Goal: Information Seeking & Learning: Find specific fact

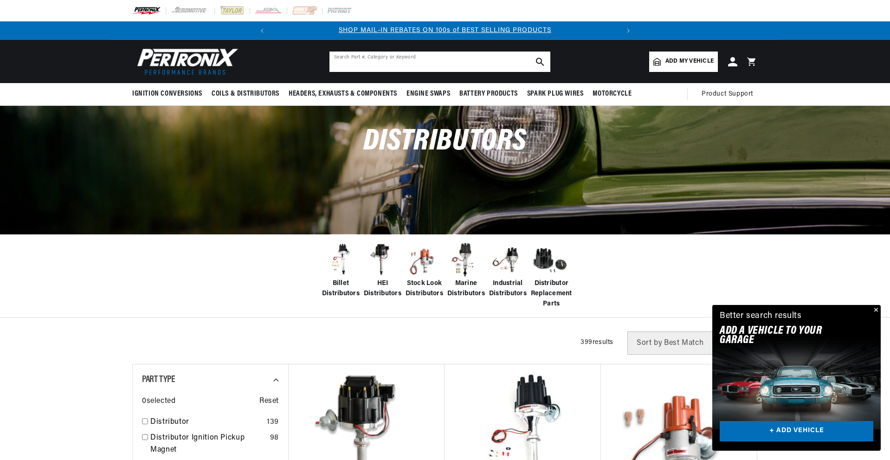
click at [409, 59] on input "text" at bounding box center [439, 61] width 221 height 20
type input "pnx-d130711"
click at [536, 58] on icon "search button" at bounding box center [540, 62] width 8 height 8
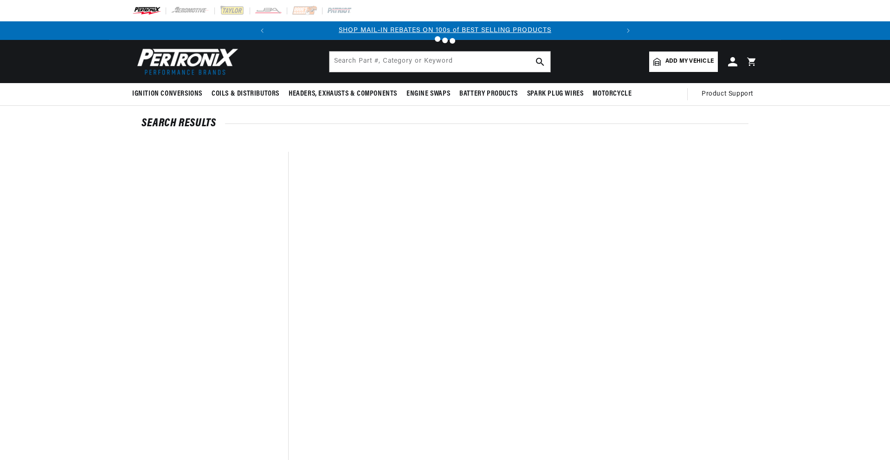
type input "pnx-d130711"
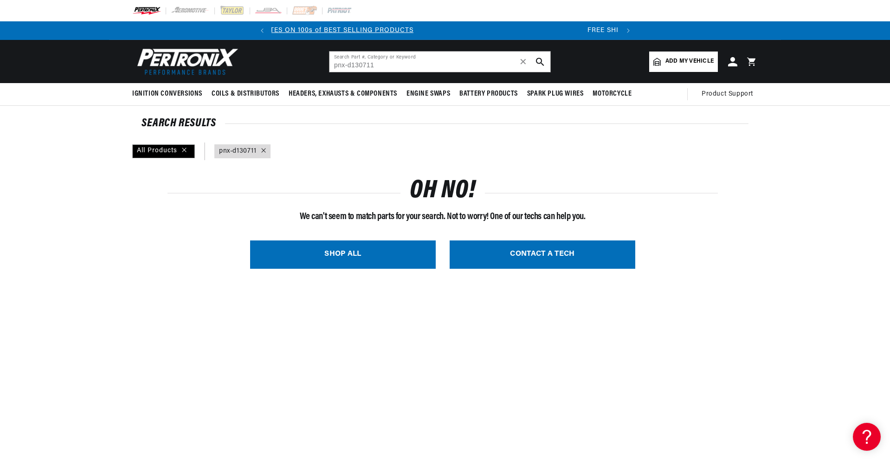
scroll to position [0, 347]
click at [253, 152] on link "query : pnx-d130711" at bounding box center [238, 151] width 38 height 10
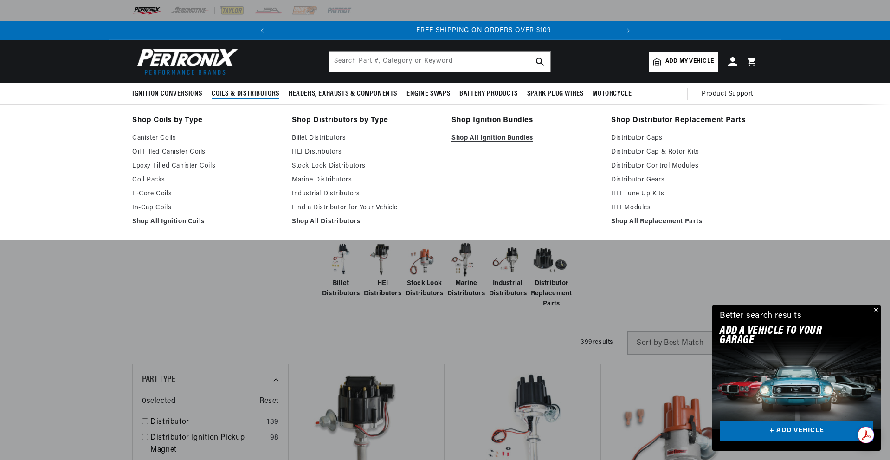
scroll to position [0, 347]
click at [302, 140] on link "Billet Distributors" at bounding box center [365, 138] width 147 height 11
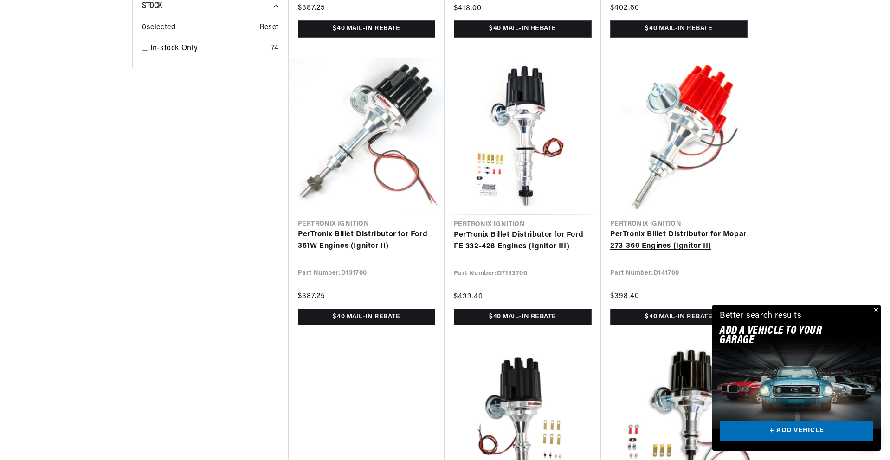
scroll to position [1105, 0]
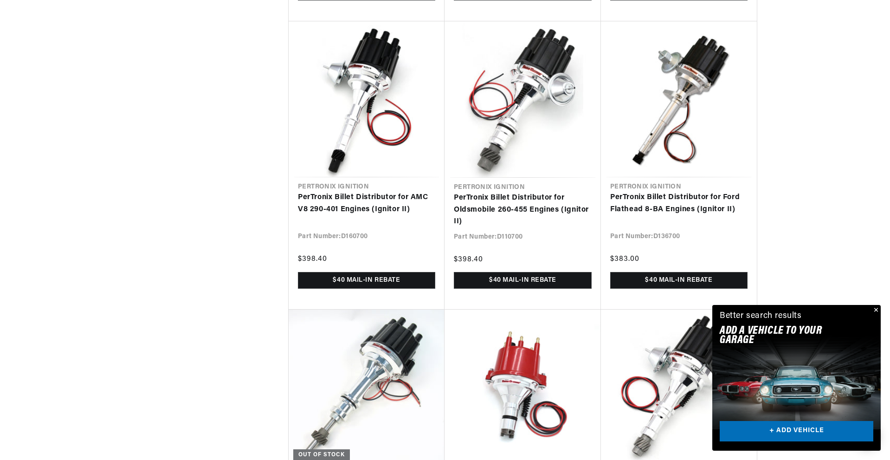
scroll to position [2227, 0]
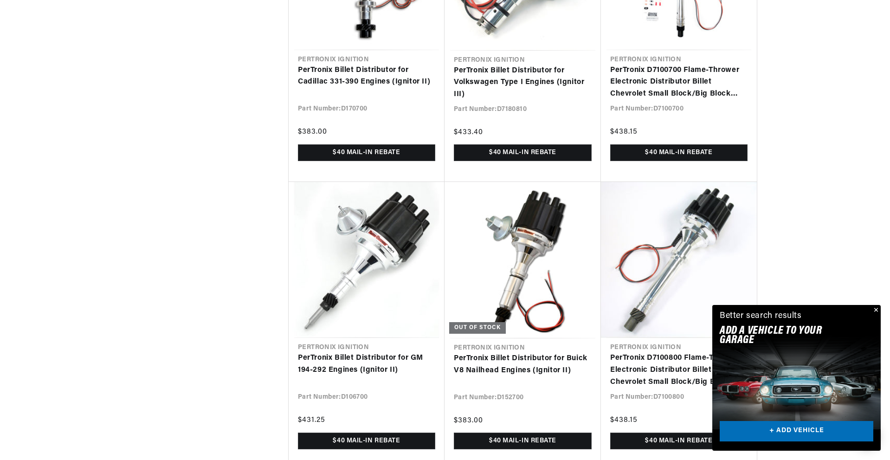
scroll to position [0, 10]
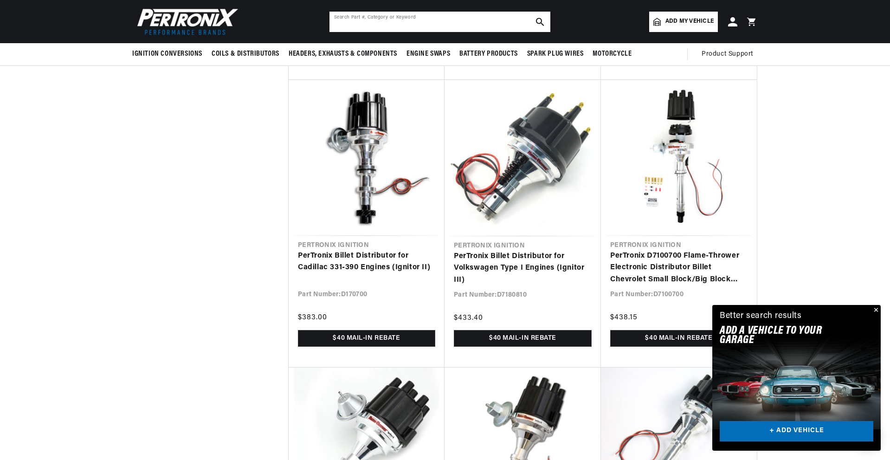
click at [402, 19] on input "text" at bounding box center [439, 22] width 221 height 20
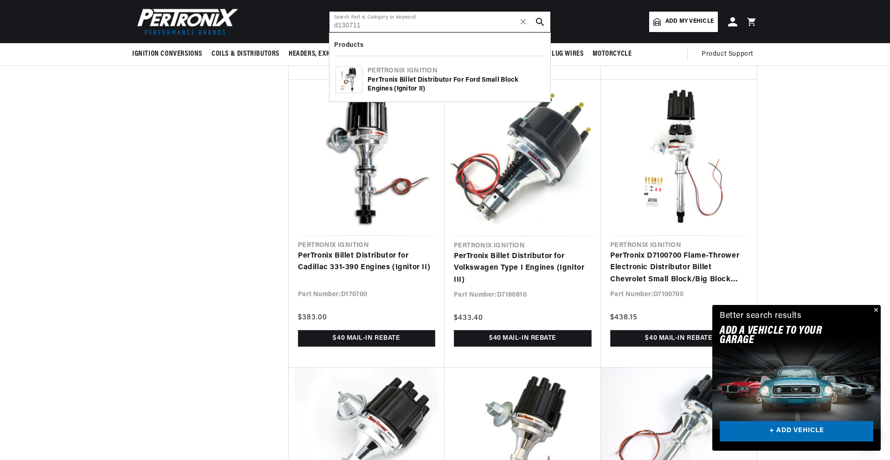
type input "d130711"
click at [536, 21] on icon "search button" at bounding box center [540, 22] width 8 height 8
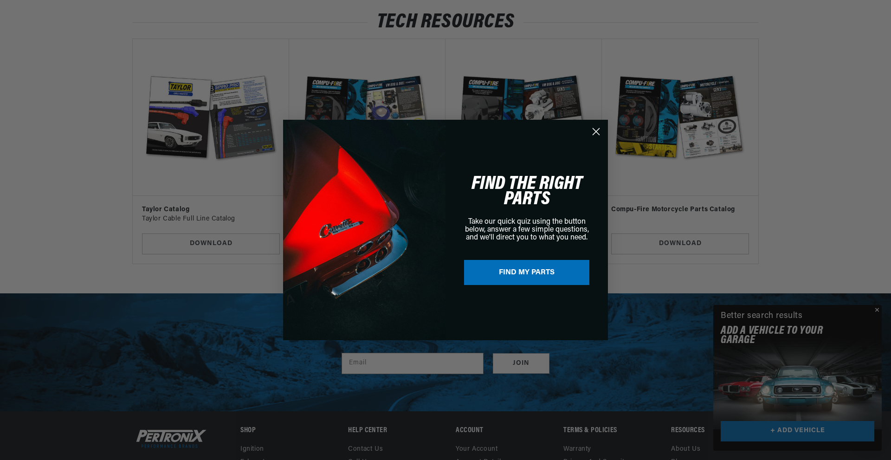
click at [597, 134] on circle "Close dialog" at bounding box center [595, 131] width 15 height 15
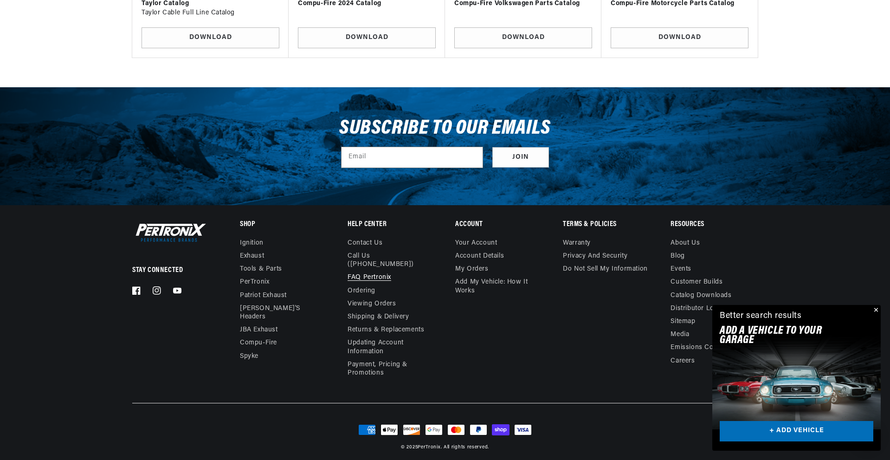
scroll to position [0, 347]
click at [379, 271] on link "FAQ Pertronix" at bounding box center [369, 277] width 44 height 13
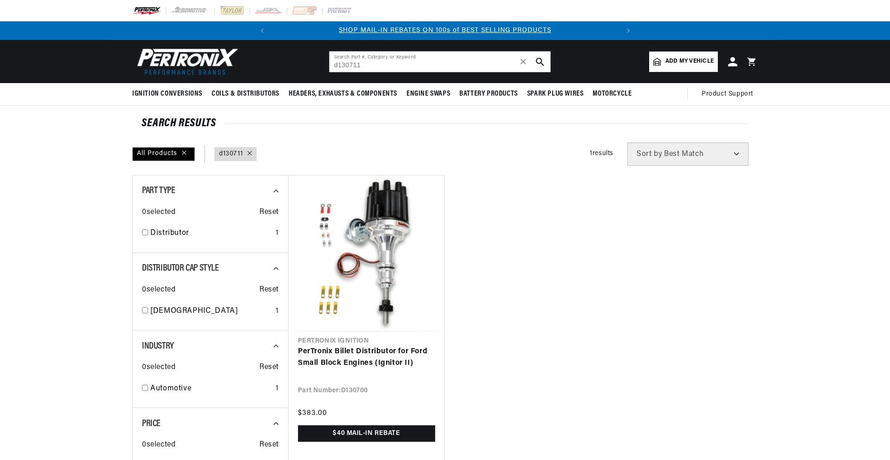
type input "d130711"
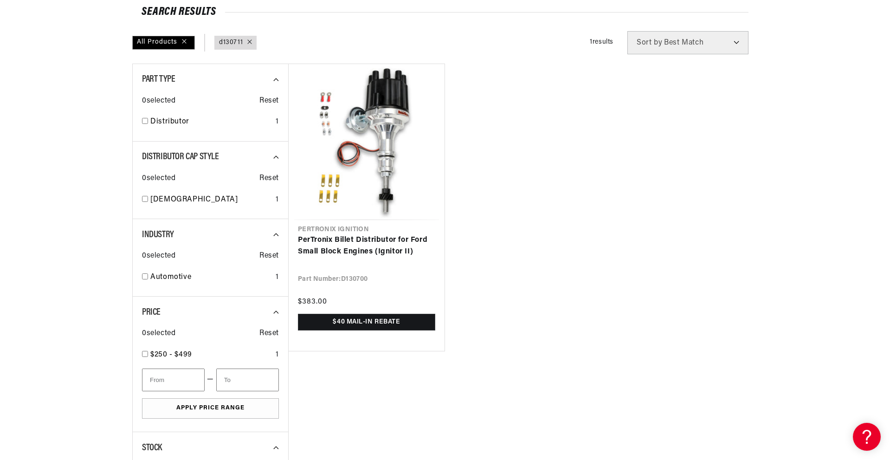
scroll to position [139, 0]
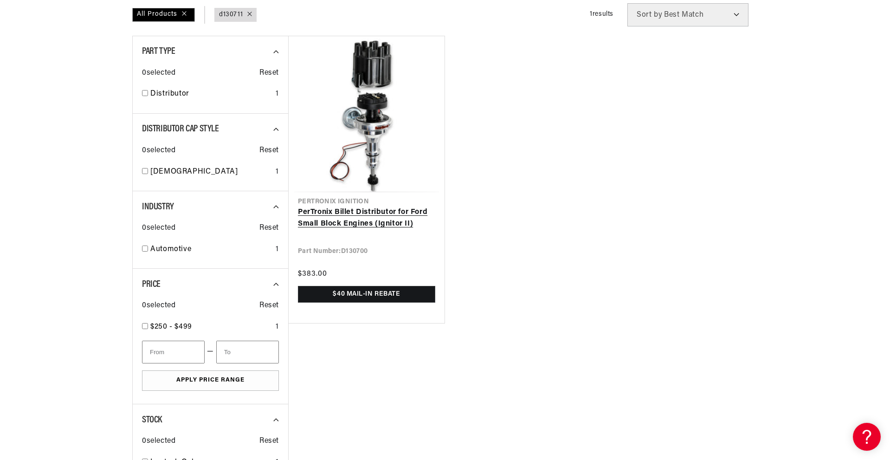
click at [367, 207] on link "PerTronix Billet Distributor for Ford Small Block Engines (Ignitor II)" at bounding box center [366, 218] width 137 height 24
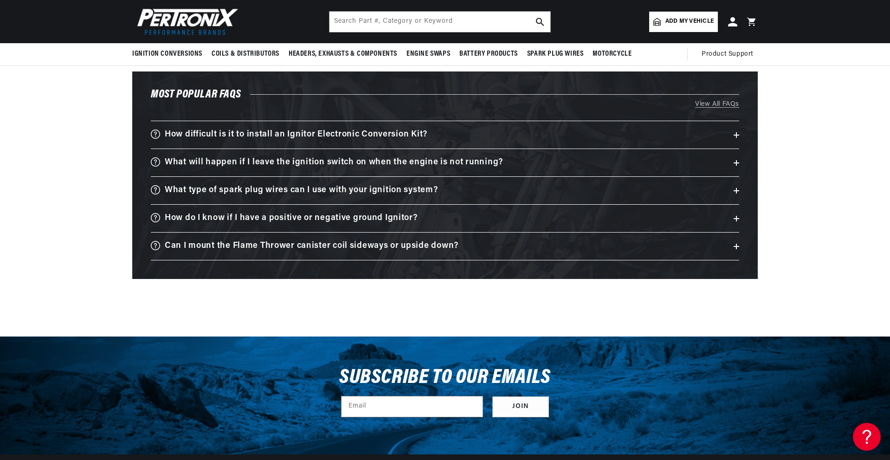
scroll to position [0, 347]
click at [387, 164] on h3 "What will happen if I leave the ignition switch on when the engine is not runni…" at bounding box center [334, 162] width 338 height 14
